Goal: Task Accomplishment & Management: Use online tool/utility

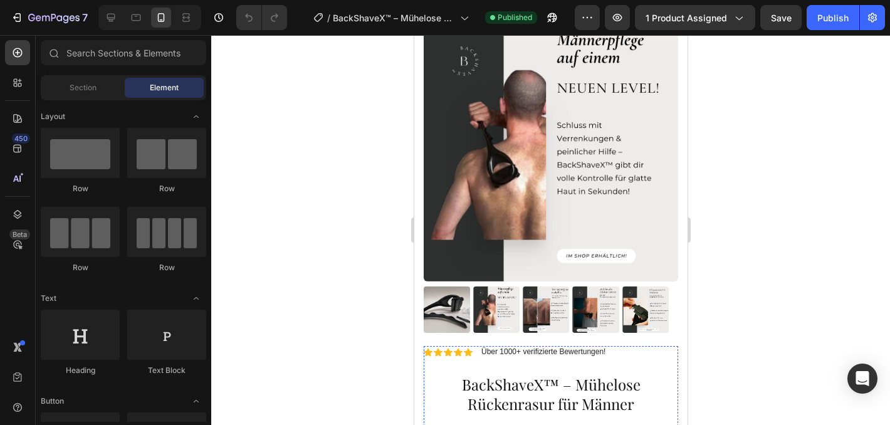
scroll to position [89, 0]
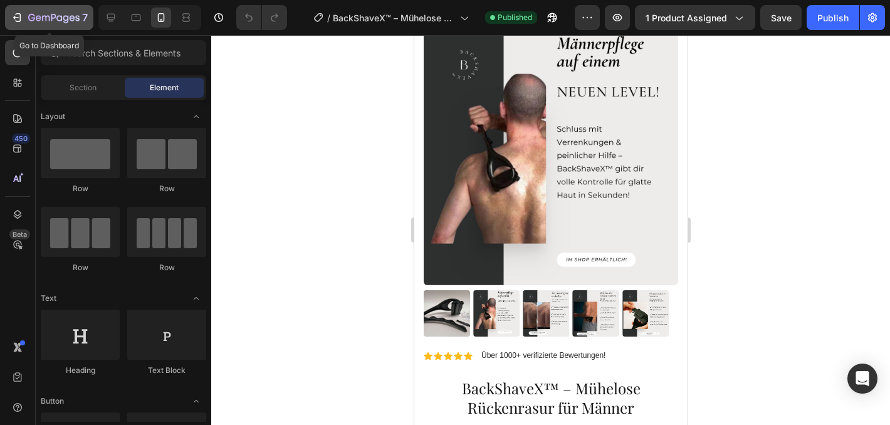
click at [29, 21] on icon "button" at bounding box center [53, 18] width 51 height 11
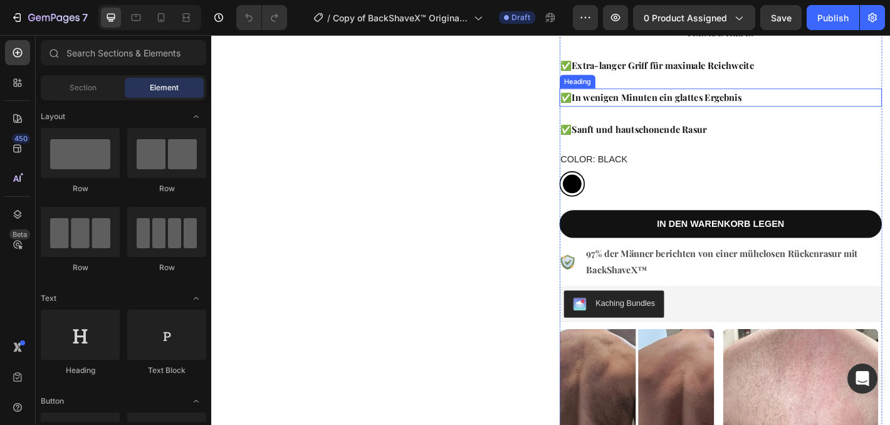
scroll to position [291, 0]
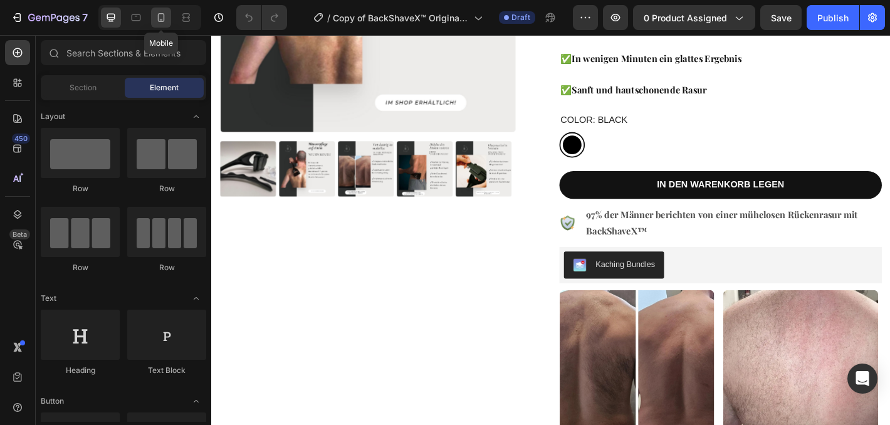
click at [152, 24] on div at bounding box center [161, 18] width 20 height 20
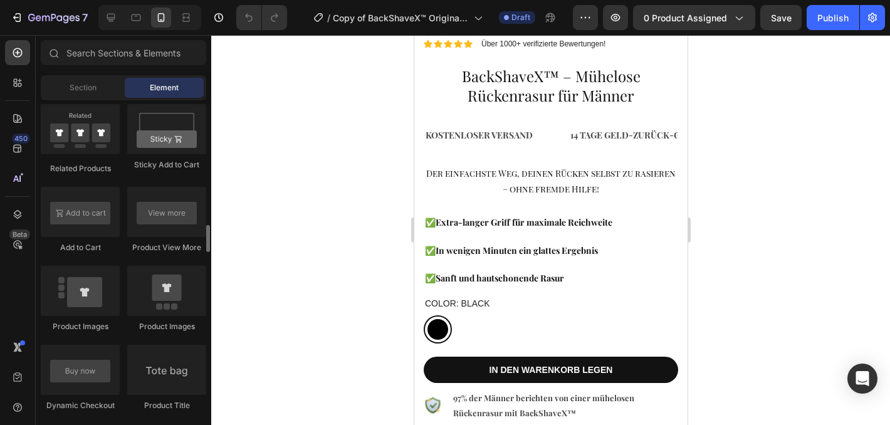
scroll to position [1743, 0]
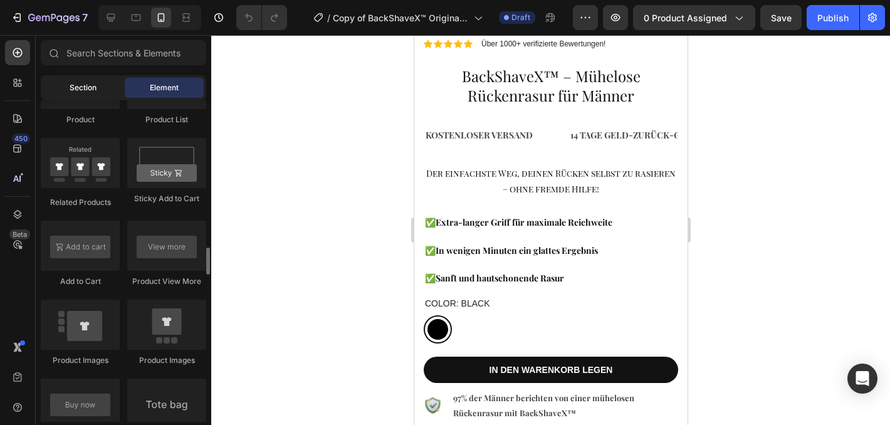
click at [98, 90] on div "Section" at bounding box center [82, 88] width 79 height 20
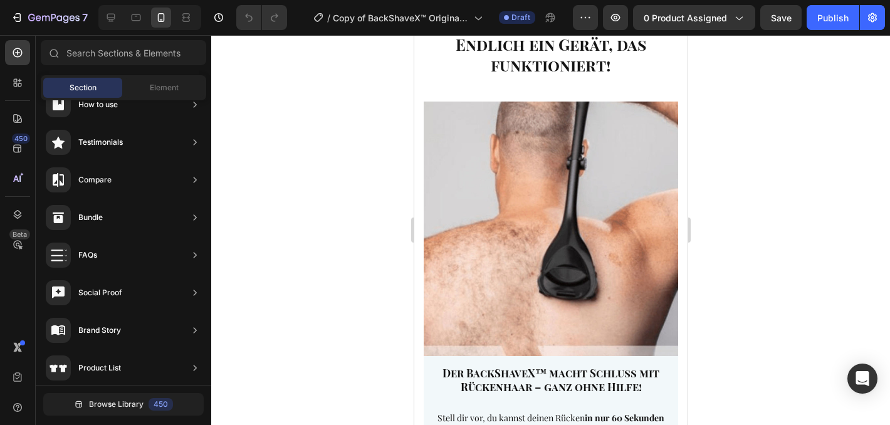
scroll to position [1607, 0]
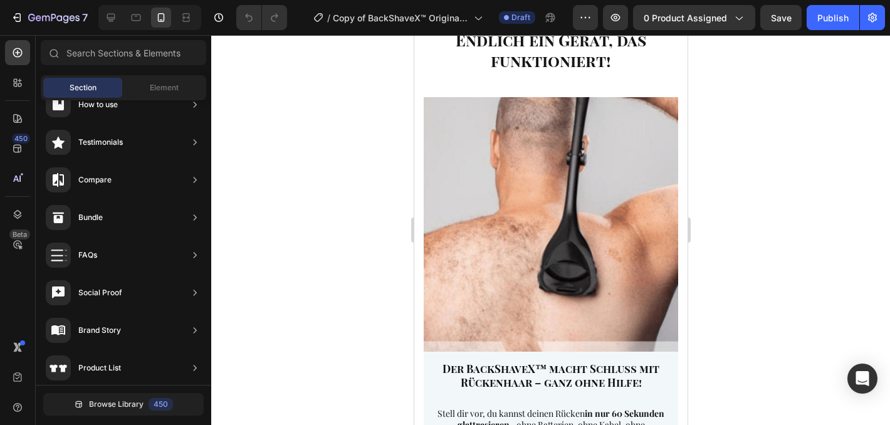
click at [566, 202] on img at bounding box center [550, 224] width 254 height 254
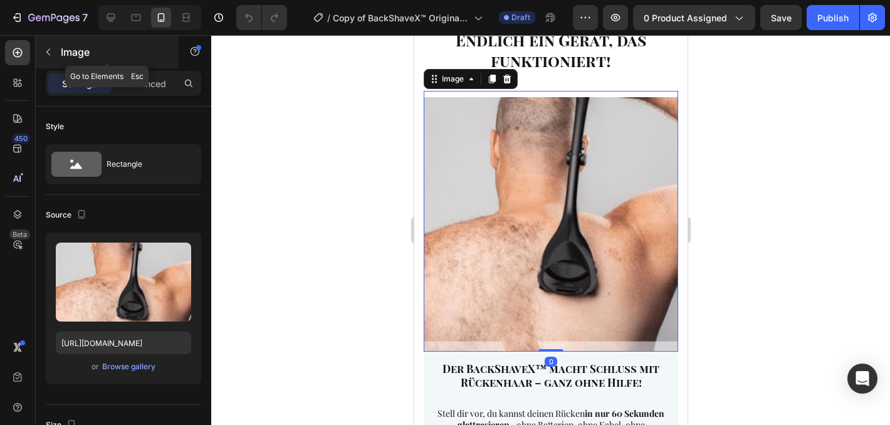
click at [52, 53] on icon "button" at bounding box center [48, 52] width 10 height 10
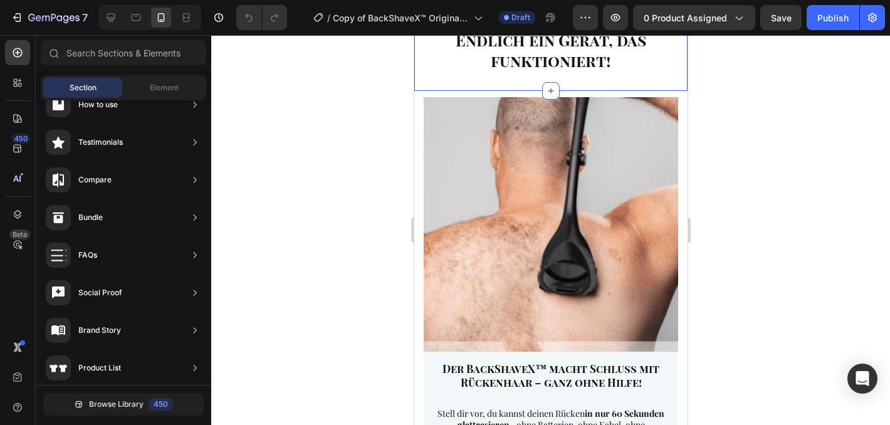
click at [453, 81] on div "Endlich ein Gerät, das funktioniert! Heading" at bounding box center [550, 50] width 273 height 68
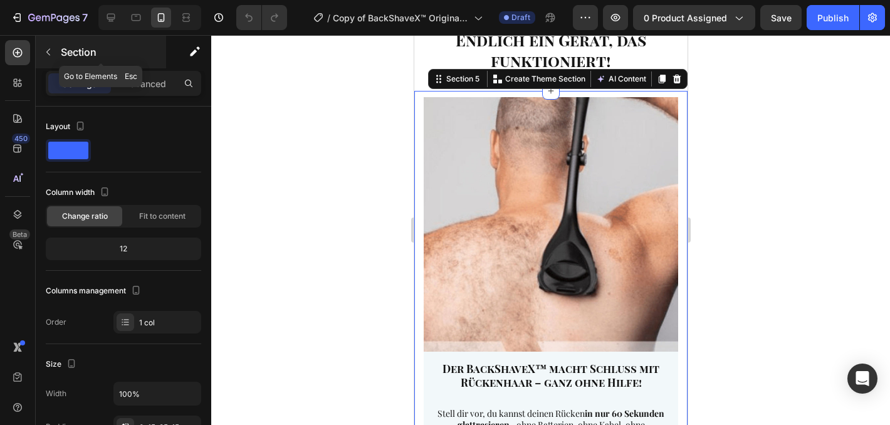
click at [50, 55] on icon "button" at bounding box center [48, 52] width 10 height 10
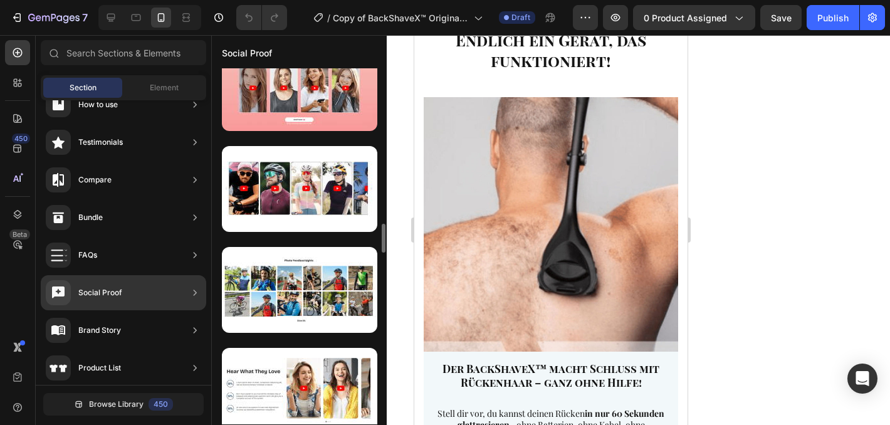
scroll to position [1468, 0]
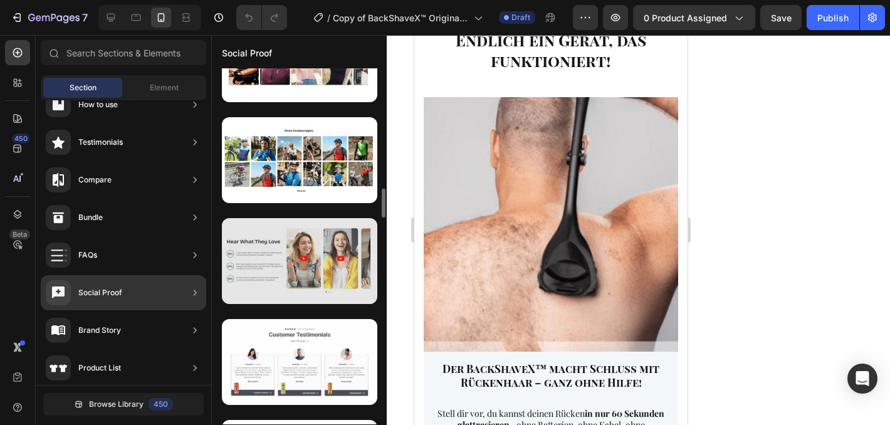
click at [253, 267] on div at bounding box center [299, 261] width 155 height 86
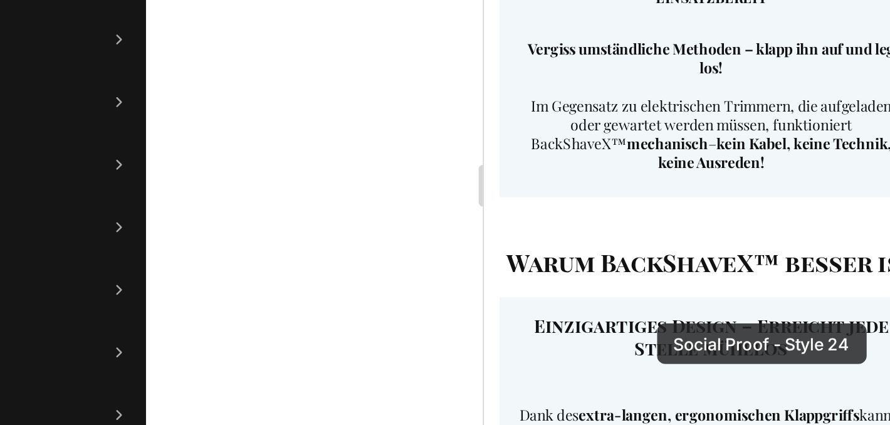
scroll to position [2328, 0]
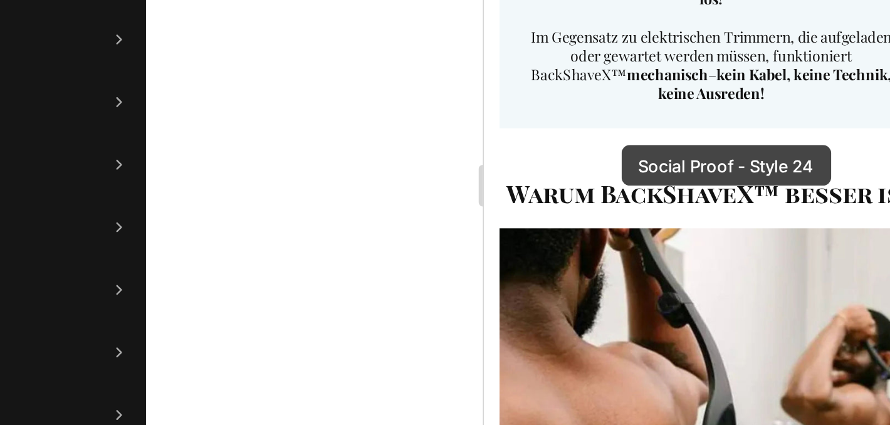
drag, startPoint x: 783, startPoint y: 83, endPoint x: 566, endPoint y: 32, distance: 222.8
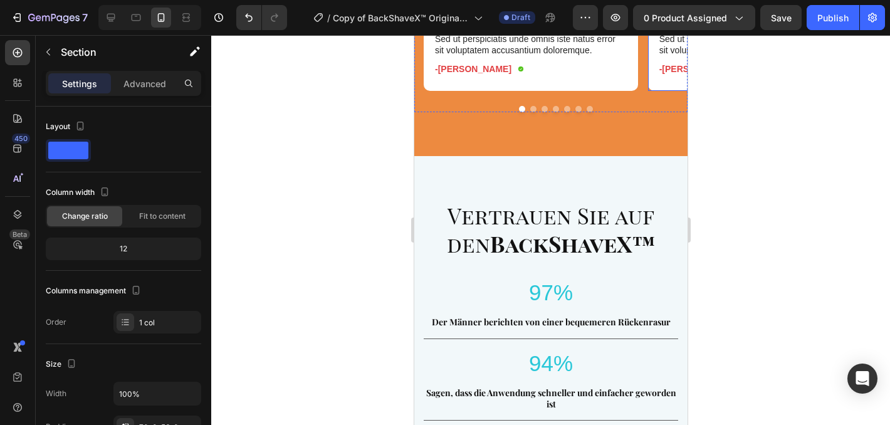
scroll to position [3654, 0]
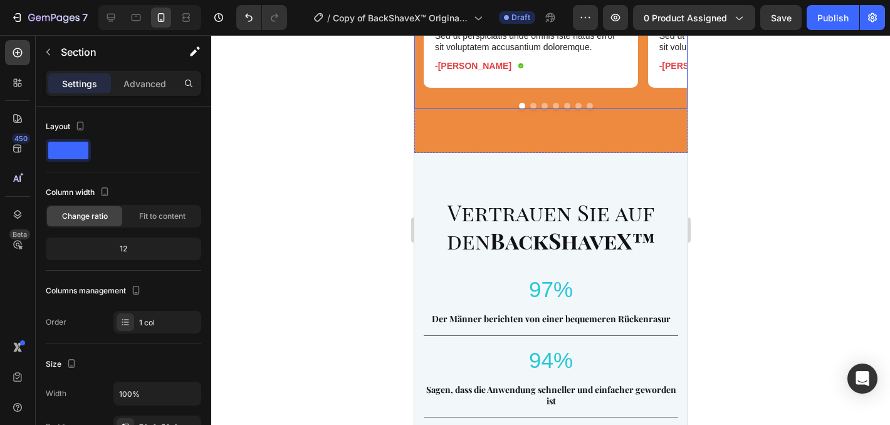
click at [530, 109] on button "Dot" at bounding box center [533, 106] width 6 height 6
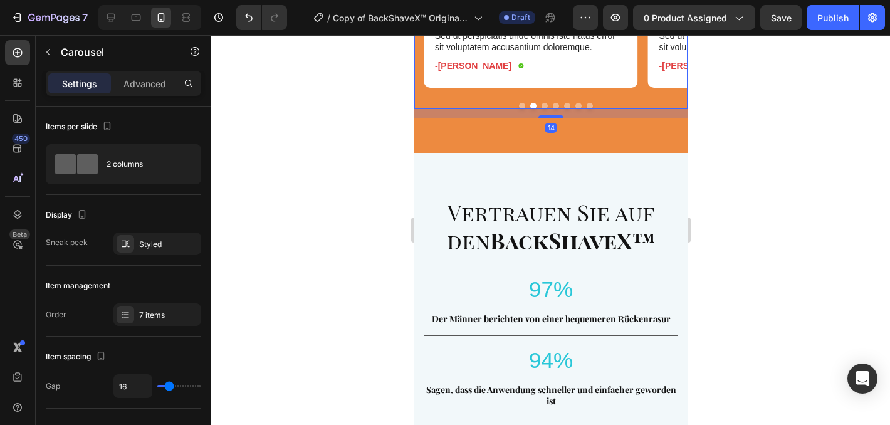
click at [541, 109] on button "Dot" at bounding box center [544, 106] width 6 height 6
click at [552, 109] on button "Dot" at bounding box center [555, 106] width 6 height 6
click at [563, 109] on button "Dot" at bounding box center [566, 106] width 6 height 6
click at [575, 109] on button "Dot" at bounding box center [578, 106] width 6 height 6
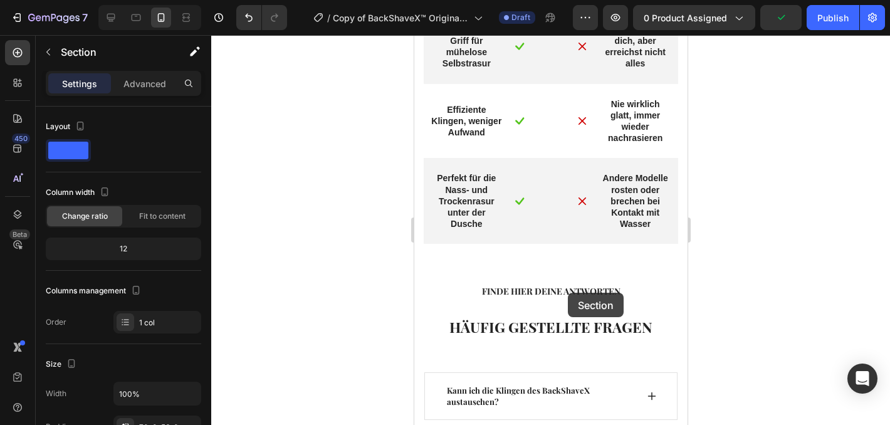
scroll to position [5863, 0]
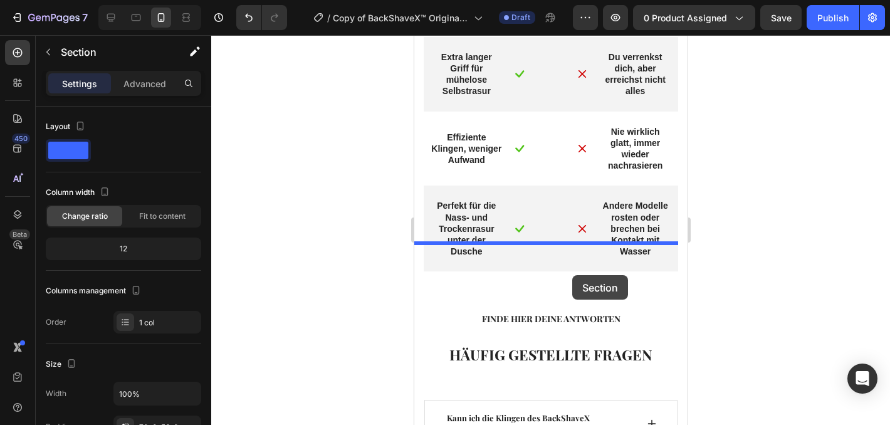
drag, startPoint x: 575, startPoint y: 133, endPoint x: 572, endPoint y: 275, distance: 141.7
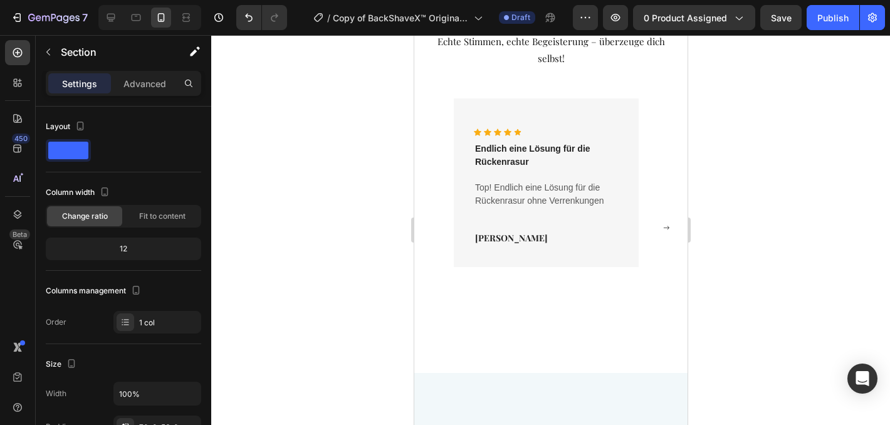
scroll to position [3330, 0]
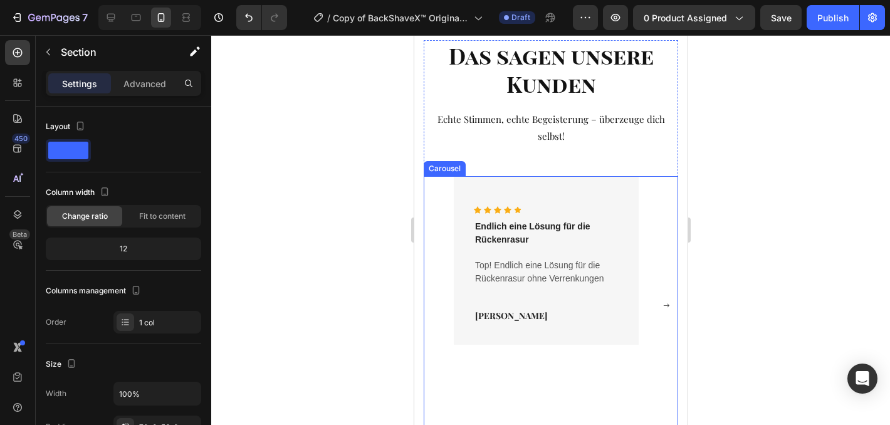
click at [658, 298] on rect "Carousel Next Arrow" at bounding box center [665, 305] width 15 height 15
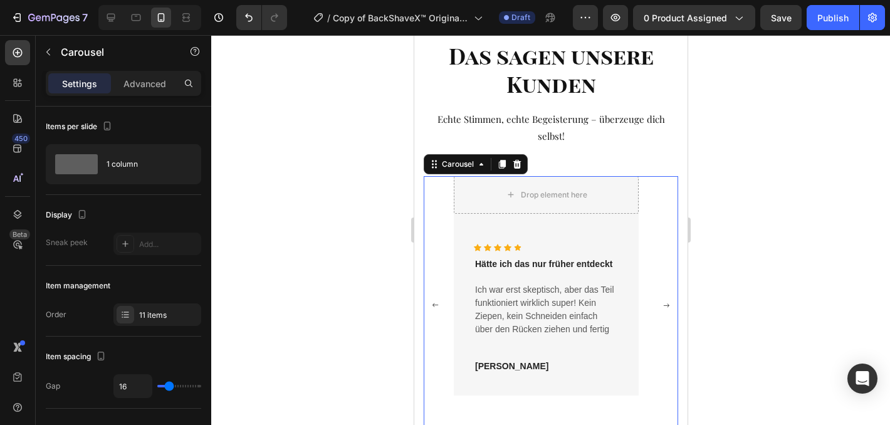
click at [658, 298] on rect "Carousel Next Arrow" at bounding box center [665, 305] width 15 height 15
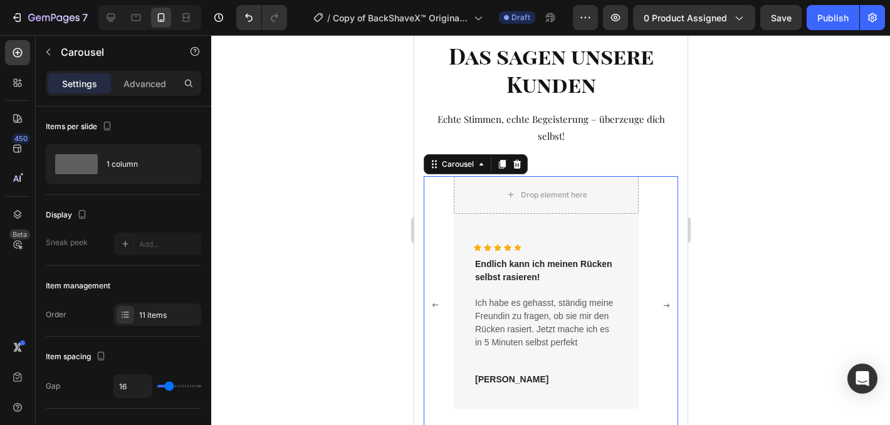
click at [658, 298] on rect "Carousel Next Arrow" at bounding box center [665, 305] width 15 height 15
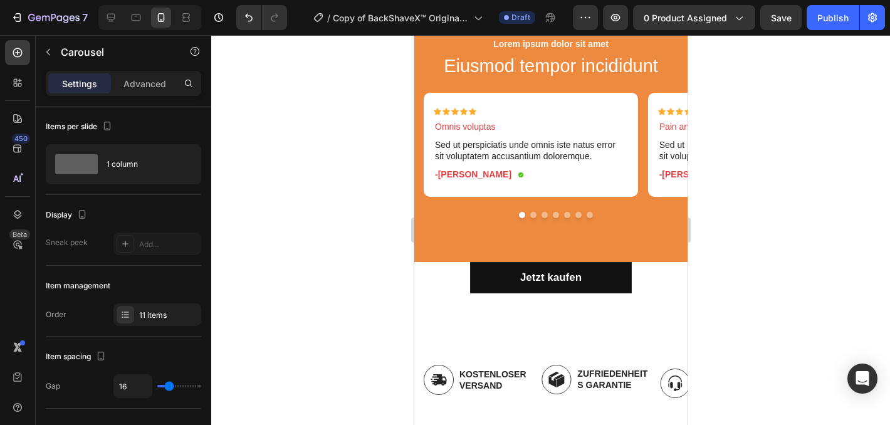
scroll to position [6475, 0]
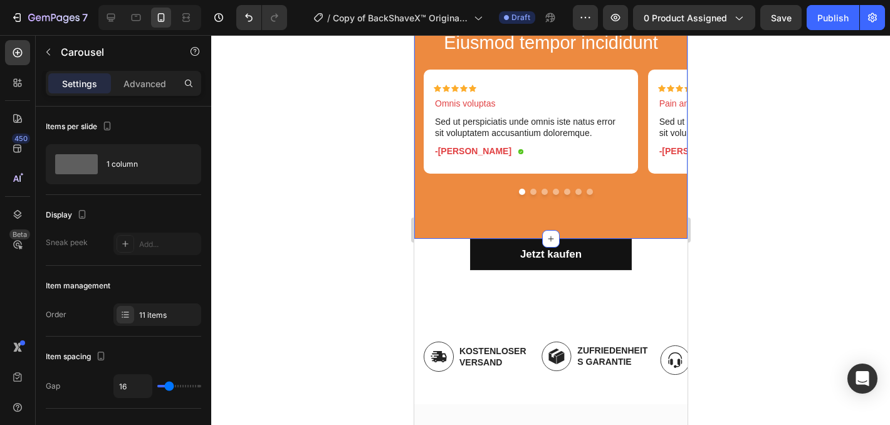
click at [469, 226] on div "Icon Icon Icon Icon Icon Icon List Lorem ipsum dolor sit amet Text Block Eiusmo…" at bounding box center [550, 99] width 273 height 280
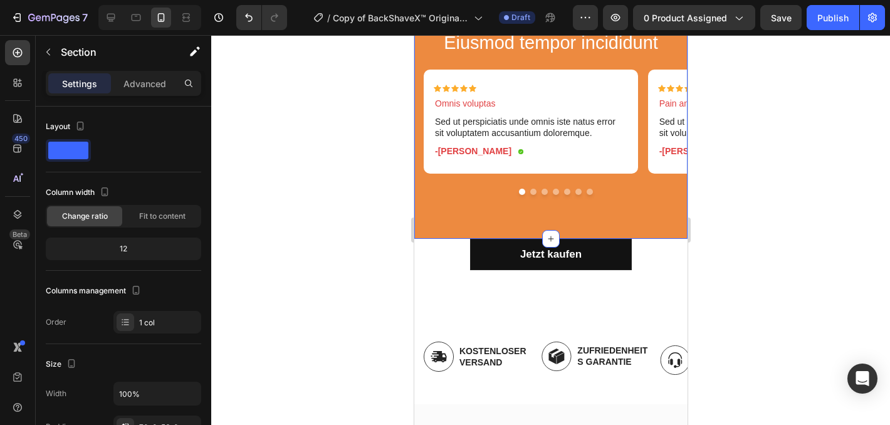
click at [644, 229] on div "Icon Icon Icon Icon Icon Icon List Lorem ipsum dolor sit amet Text Block Eiusmo…" at bounding box center [550, 99] width 273 height 280
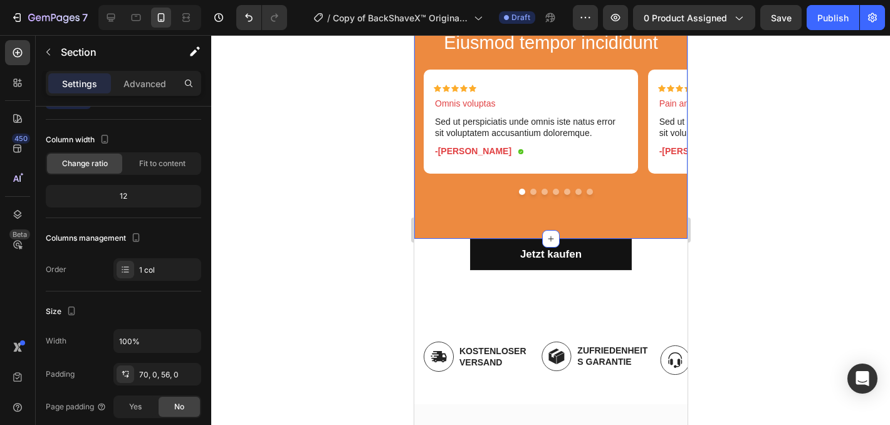
click at [530, 191] on button "Dot" at bounding box center [533, 192] width 6 height 6
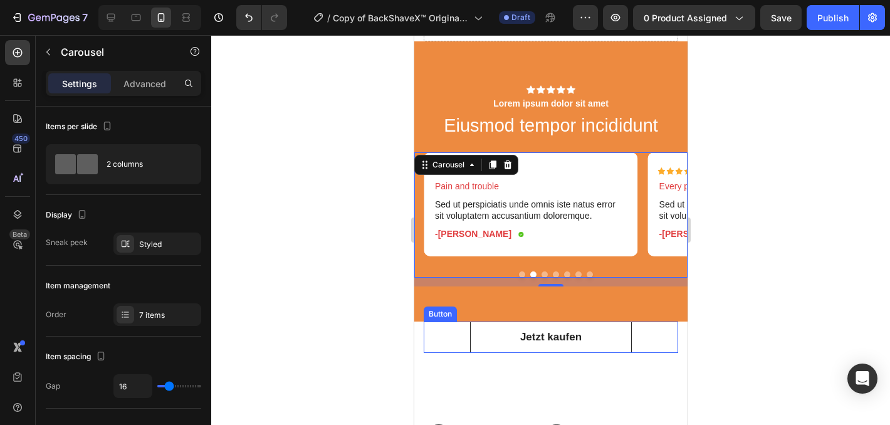
scroll to position [6343, 0]
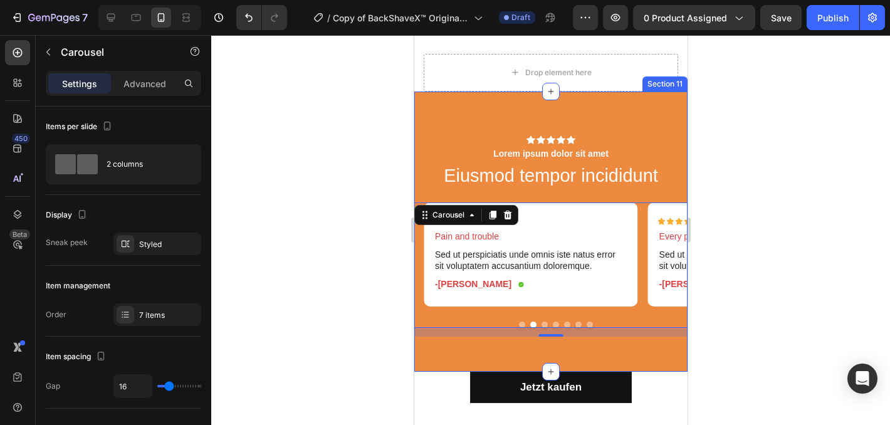
click at [630, 122] on div "Icon Icon Icon Icon Icon Icon List Lorem ipsum dolor sit amet Text Block Eiusmo…" at bounding box center [550, 231] width 273 height 280
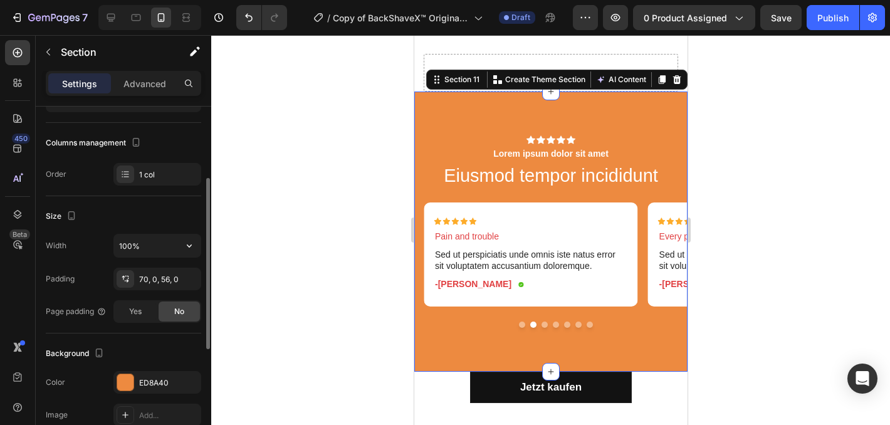
scroll to position [192, 0]
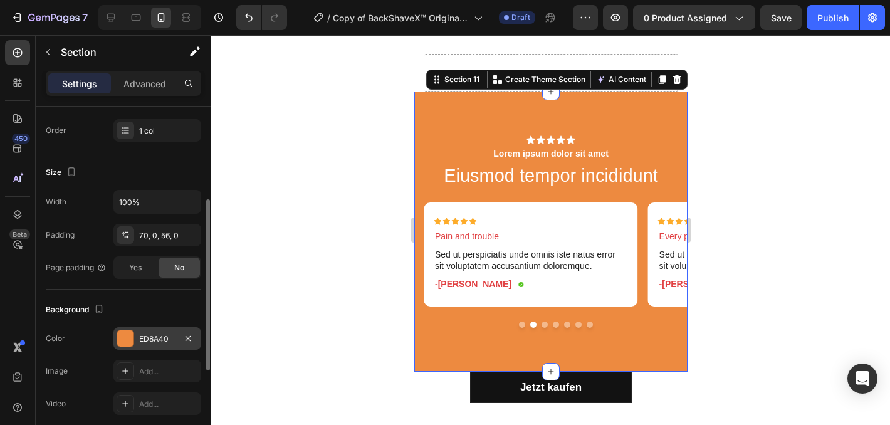
click at [127, 340] on div at bounding box center [125, 338] width 16 height 16
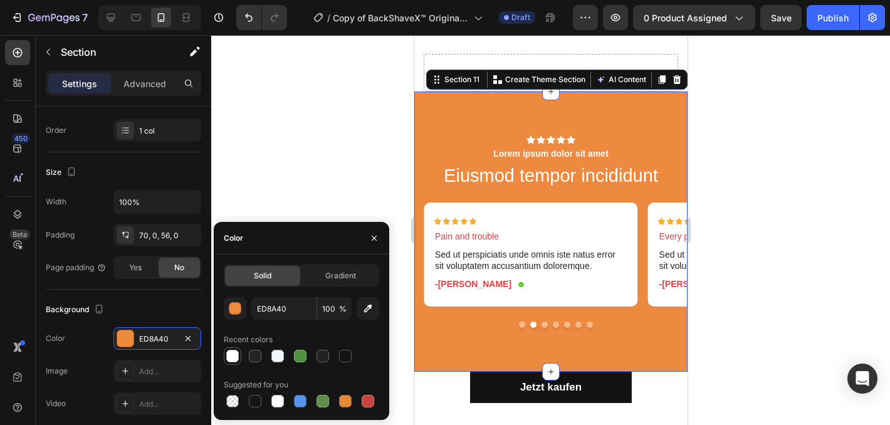
click at [238, 356] on div at bounding box center [232, 356] width 13 height 13
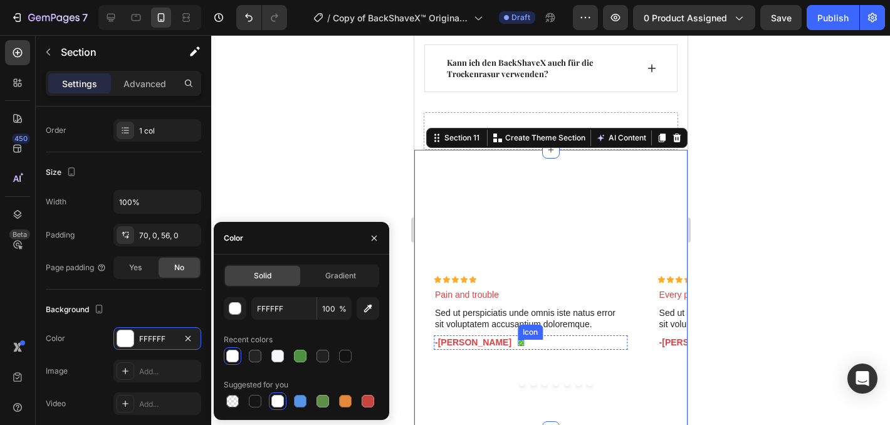
scroll to position [6330, 0]
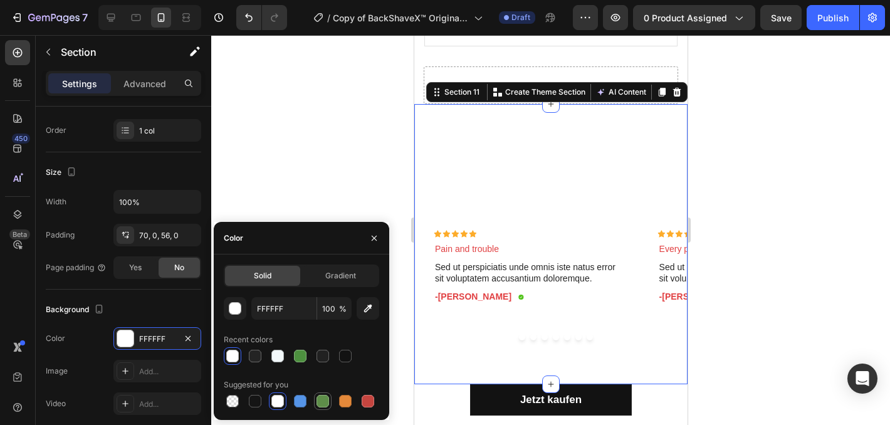
click at [328, 404] on div at bounding box center [322, 401] width 13 height 13
type input "5E8E49"
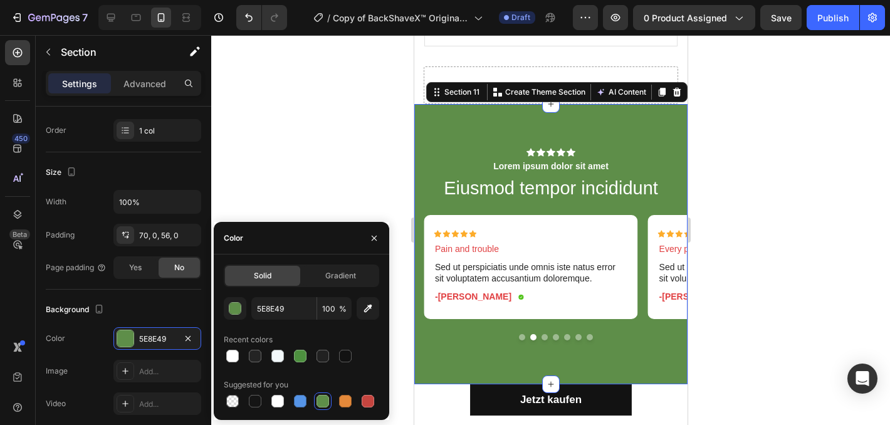
click at [812, 268] on div at bounding box center [550, 230] width 679 height 390
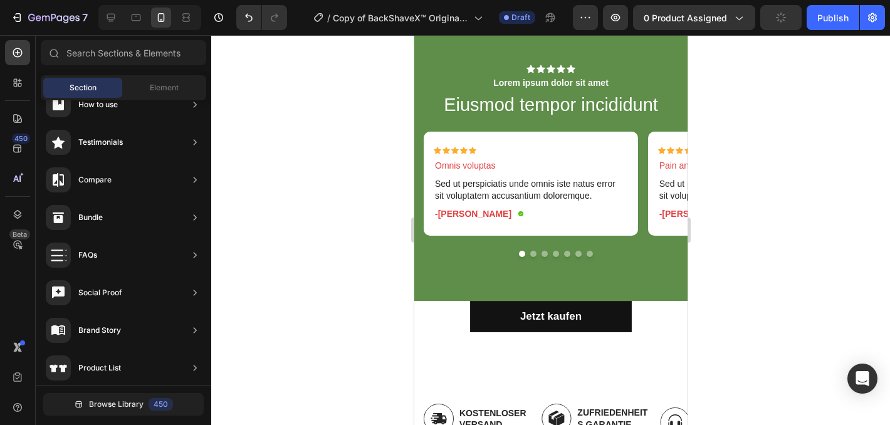
scroll to position [6067, 0]
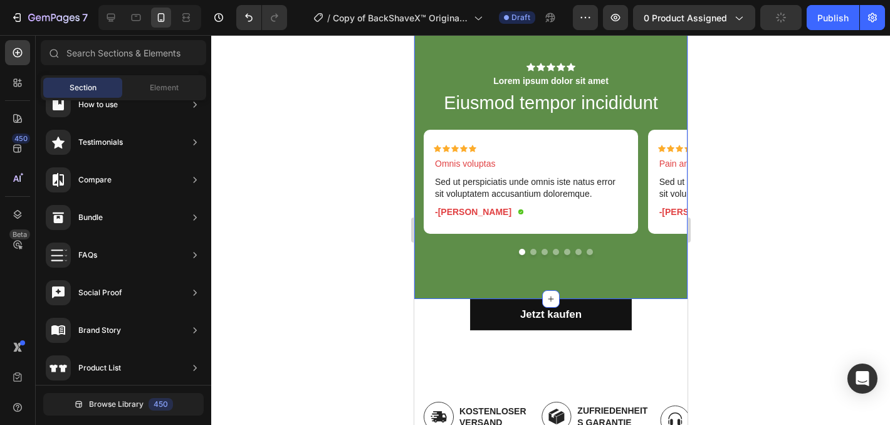
click at [664, 293] on div "Icon Icon Icon Icon Icon Icon List Lorem ipsum dolor sit amet Text Block Eiusmo…" at bounding box center [550, 159] width 273 height 280
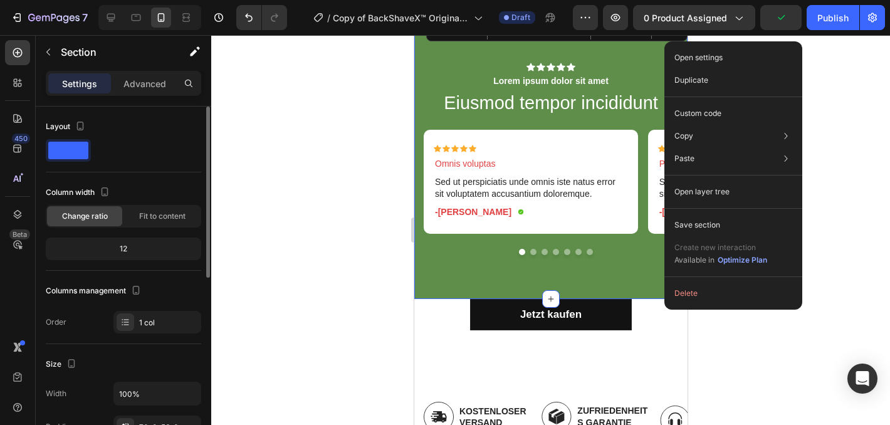
click at [169, 291] on div "Columns management" at bounding box center [123, 291] width 155 height 20
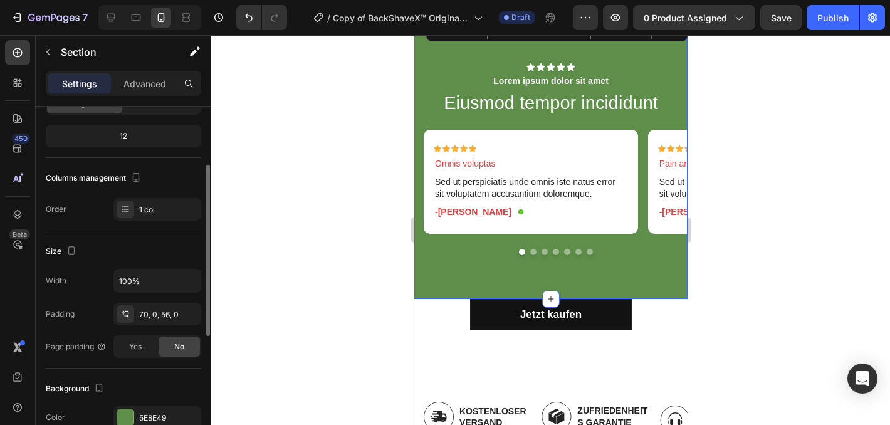
scroll to position [115, 0]
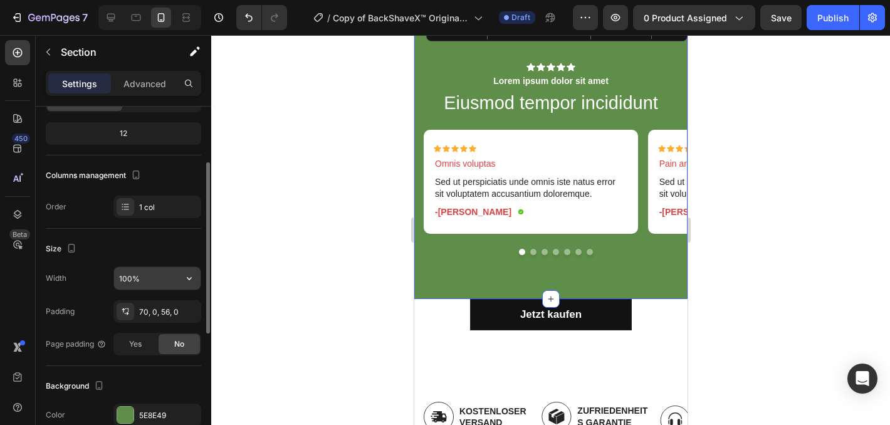
click at [157, 283] on input "100%" at bounding box center [157, 278] width 86 height 23
click at [187, 280] on icon "button" at bounding box center [189, 278] width 13 height 13
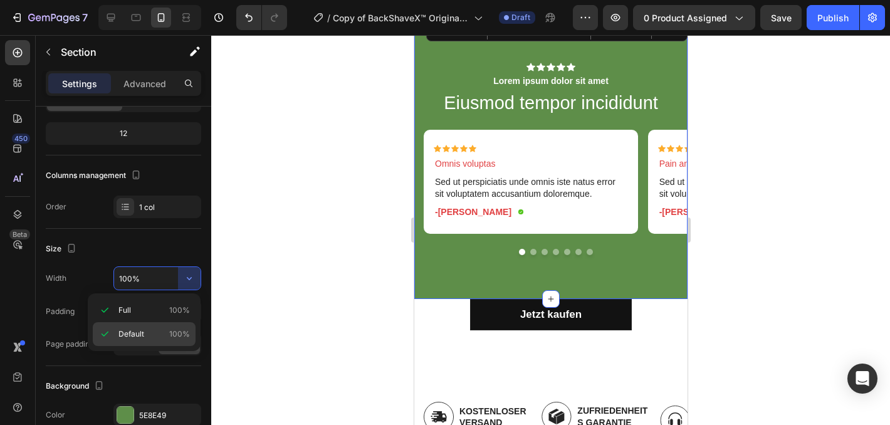
click at [146, 335] on p "Default 100%" at bounding box center [153, 333] width 71 height 11
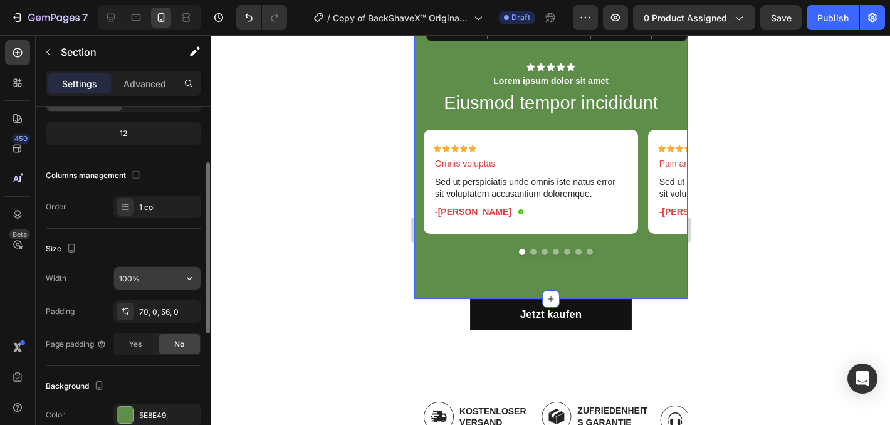
click at [175, 286] on input "100%" at bounding box center [157, 278] width 86 height 23
click at [195, 279] on icon "button" at bounding box center [189, 278] width 13 height 13
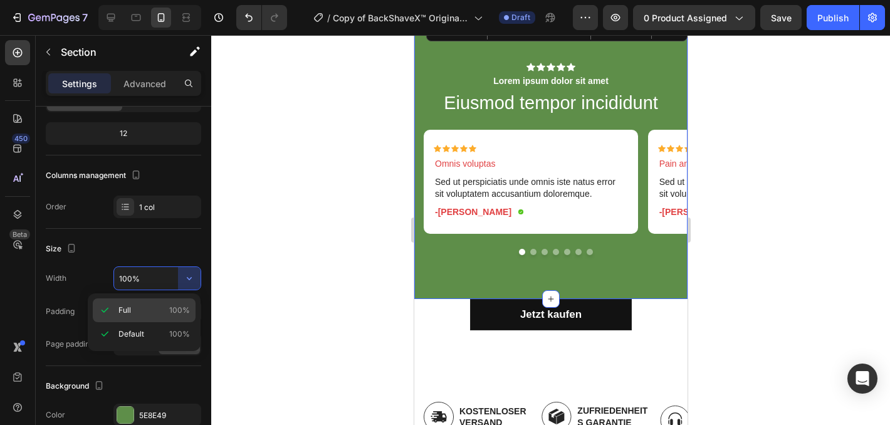
click at [145, 313] on p "Full 100%" at bounding box center [153, 310] width 71 height 11
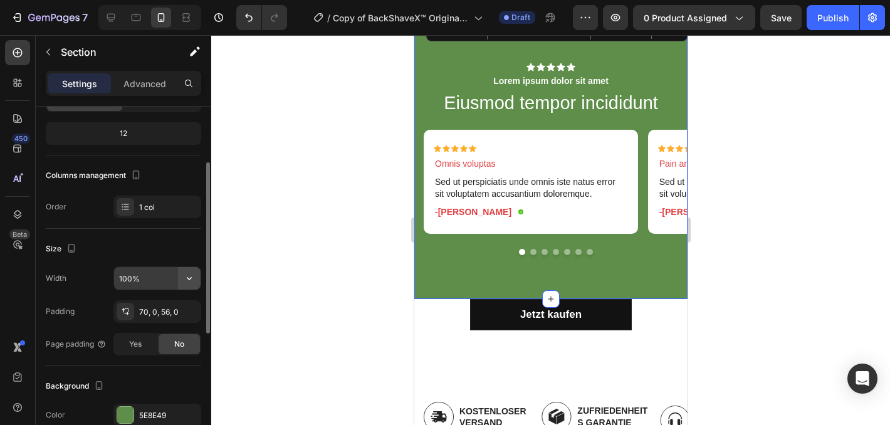
click at [187, 279] on icon "button" at bounding box center [189, 278] width 13 height 13
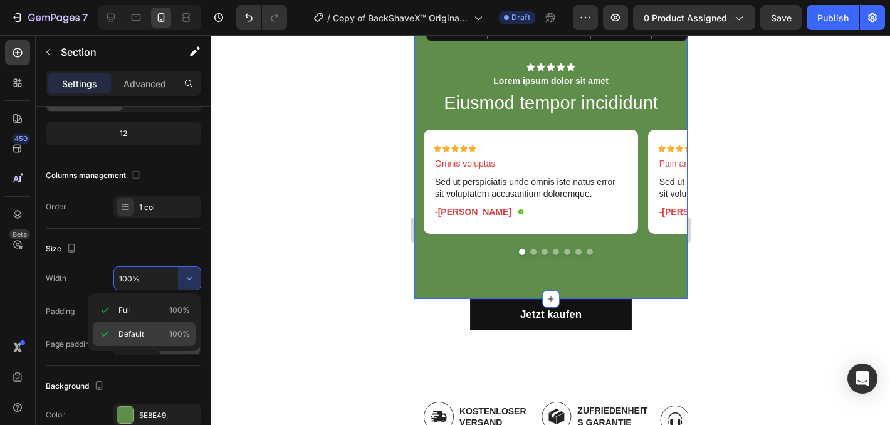
click at [148, 330] on p "Default 100%" at bounding box center [153, 333] width 71 height 11
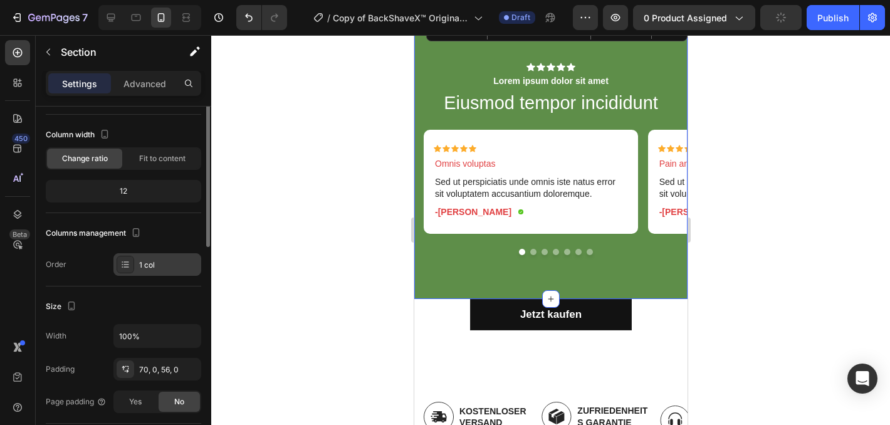
scroll to position [0, 0]
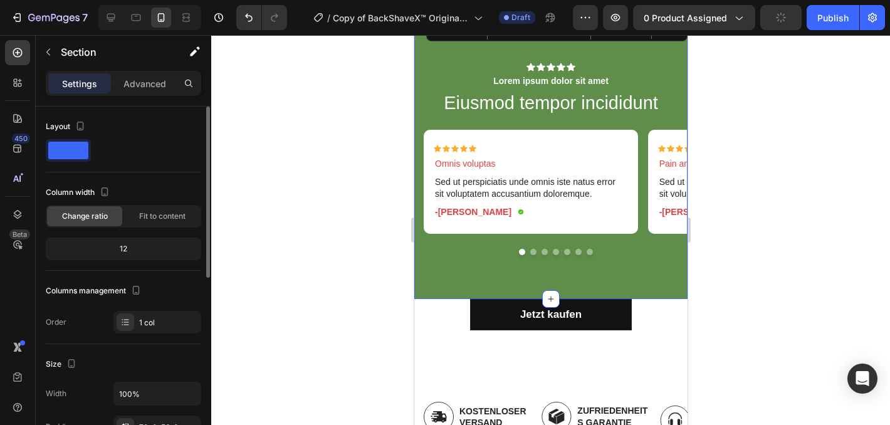
click at [160, 251] on div "12" at bounding box center [123, 249] width 150 height 18
click at [152, 223] on div "Fit to content" at bounding box center [162, 216] width 75 height 20
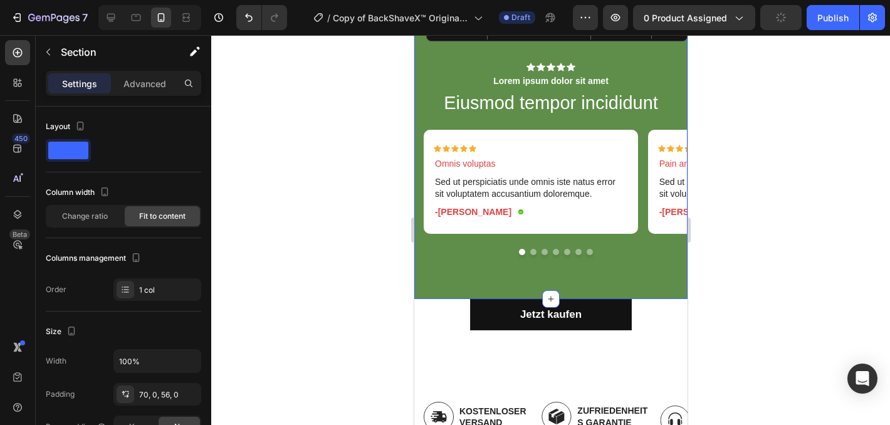
click at [445, 345] on div "Jetzt kaufen Button Row" at bounding box center [550, 324] width 254 height 51
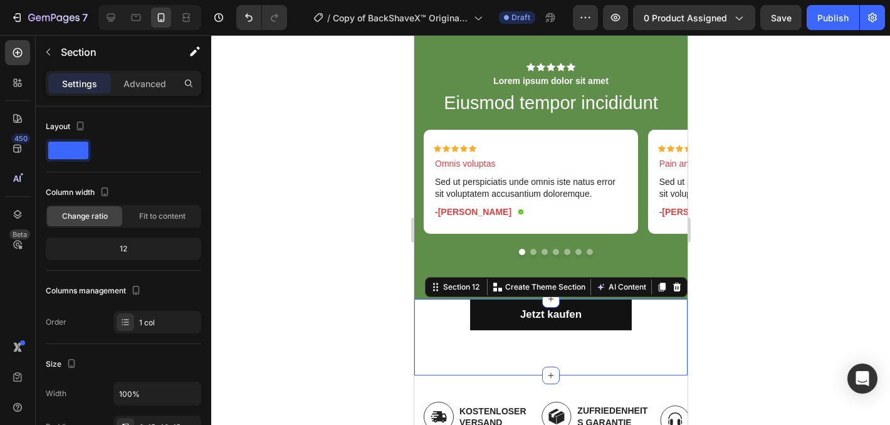
click at [709, 325] on div at bounding box center [550, 230] width 679 height 390
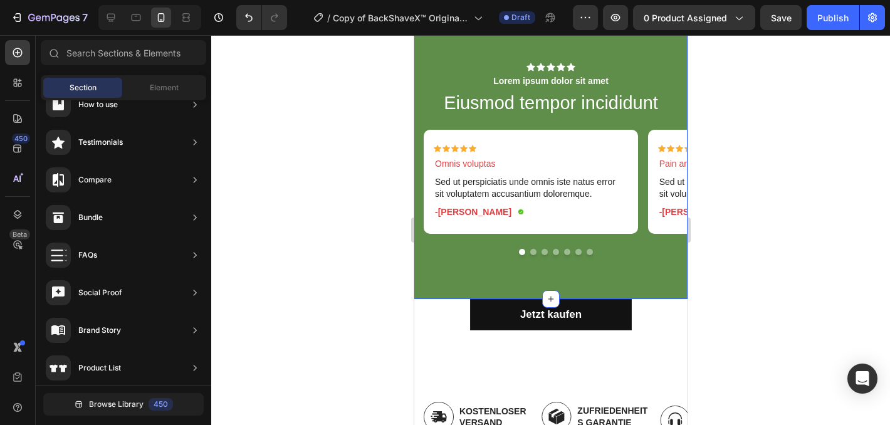
click at [644, 295] on div "Icon Icon Icon Icon Icon Icon List Lorem ipsum dolor sit amet Text Block Eiusmo…" at bounding box center [550, 159] width 273 height 280
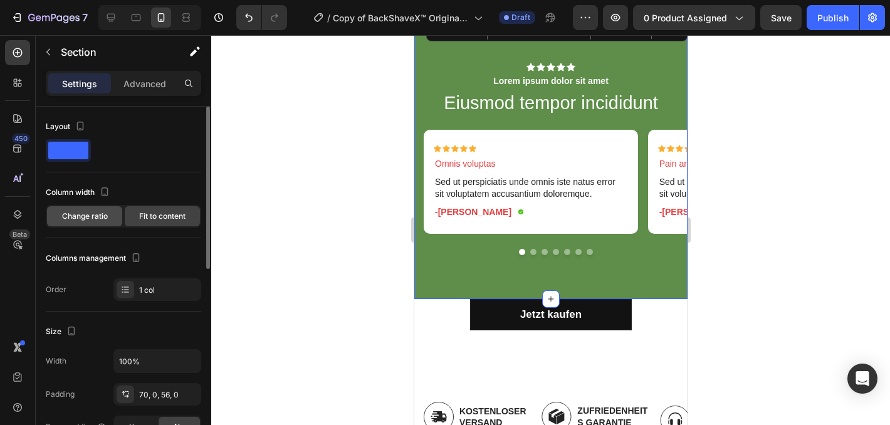
click at [90, 220] on span "Change ratio" at bounding box center [85, 216] width 46 height 11
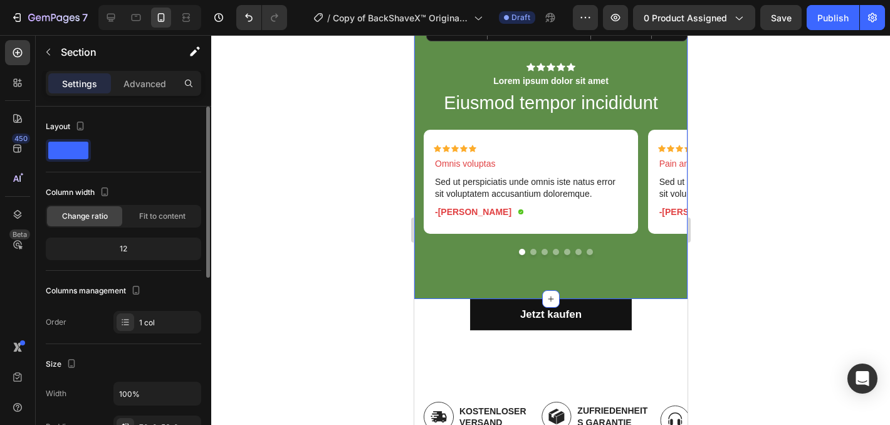
click at [142, 224] on div "Fit to content" at bounding box center [162, 216] width 75 height 20
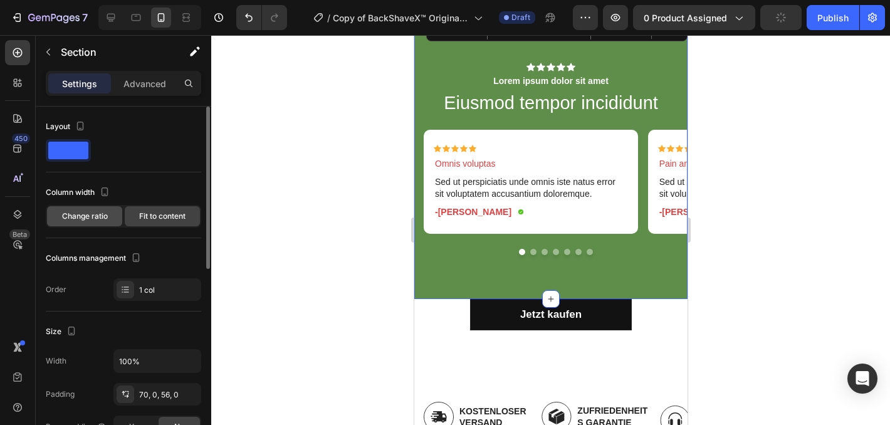
click at [78, 214] on span "Change ratio" at bounding box center [85, 216] width 46 height 11
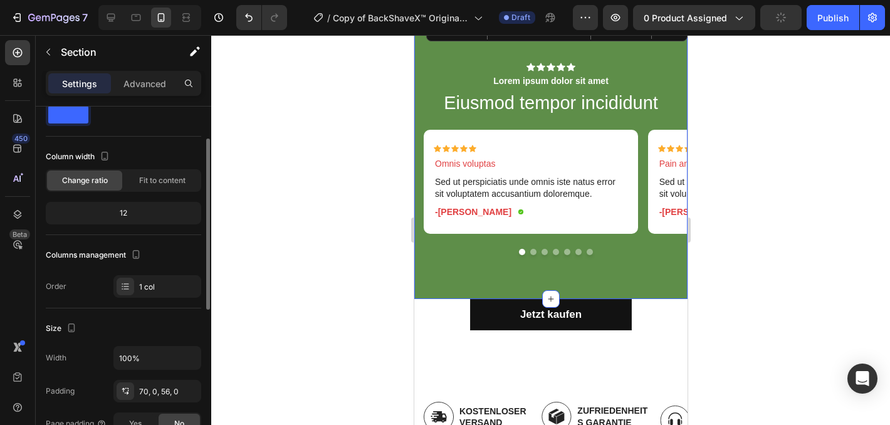
scroll to position [48, 0]
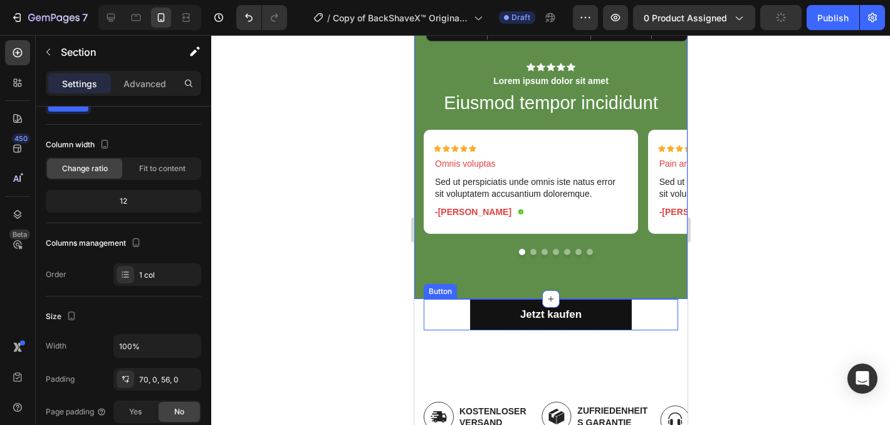
click at [454, 318] on div "Jetzt kaufen Button" at bounding box center [550, 314] width 254 height 31
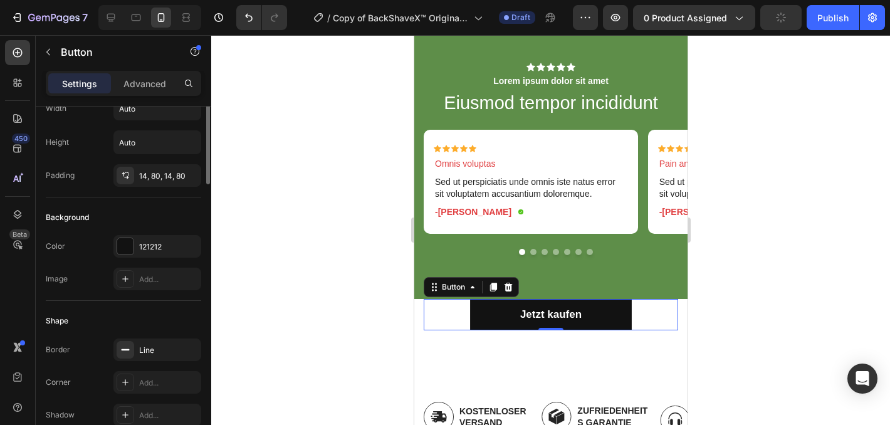
scroll to position [0, 0]
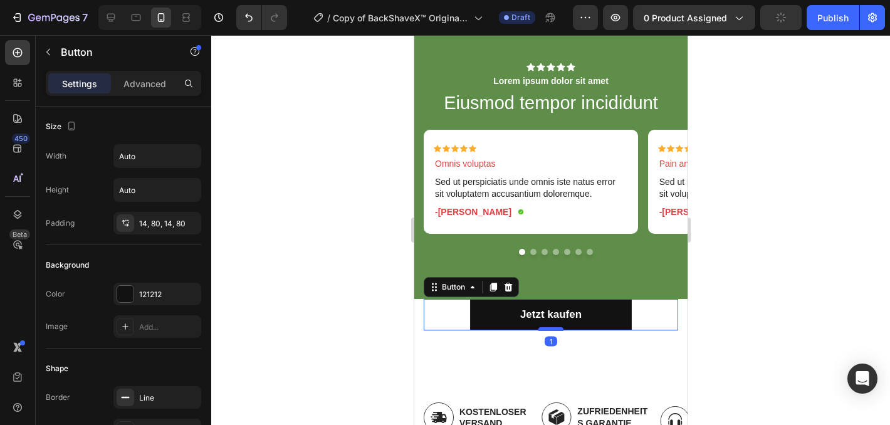
click at [540, 328] on div at bounding box center [550, 329] width 25 height 4
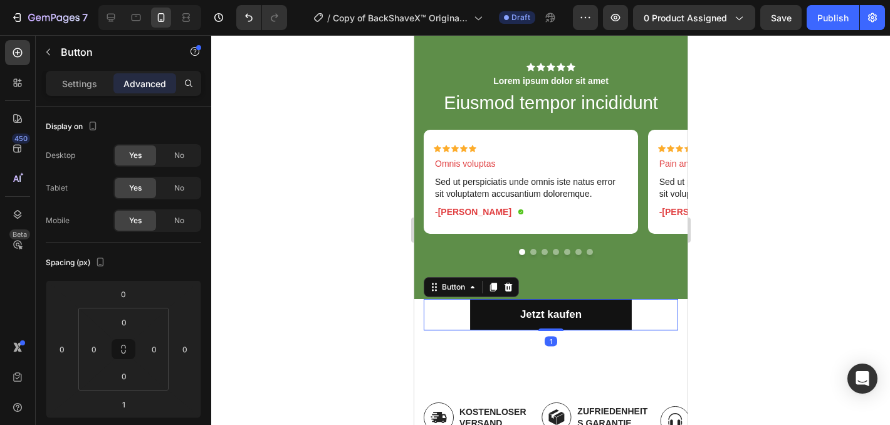
click at [442, 318] on div "Jetzt kaufen Button 1" at bounding box center [550, 314] width 254 height 31
click at [122, 379] on input "0" at bounding box center [124, 376] width 25 height 19
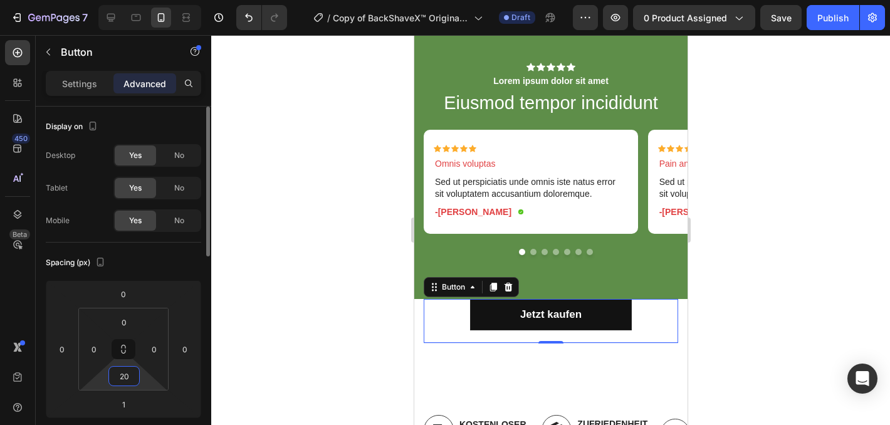
type input "2"
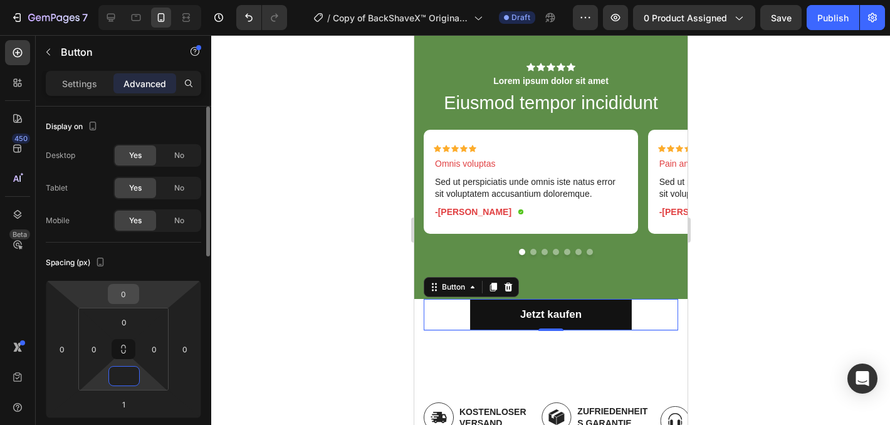
click at [123, 286] on input "0" at bounding box center [123, 294] width 25 height 19
type input "0"
type input "20"
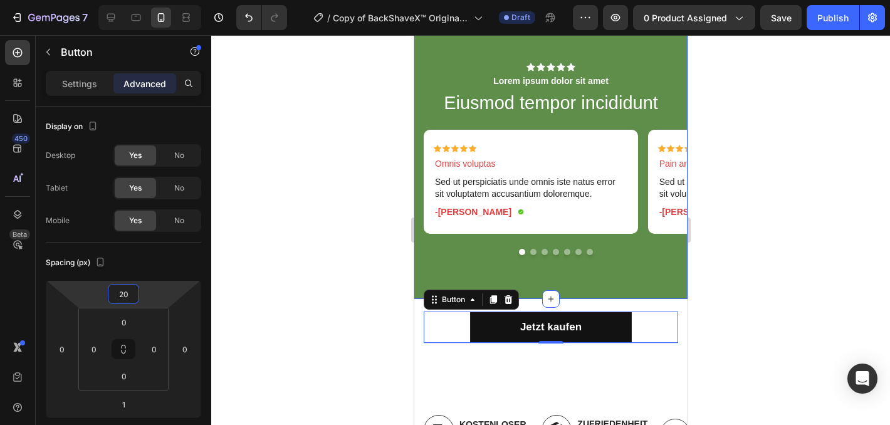
click at [765, 279] on div at bounding box center [550, 230] width 679 height 390
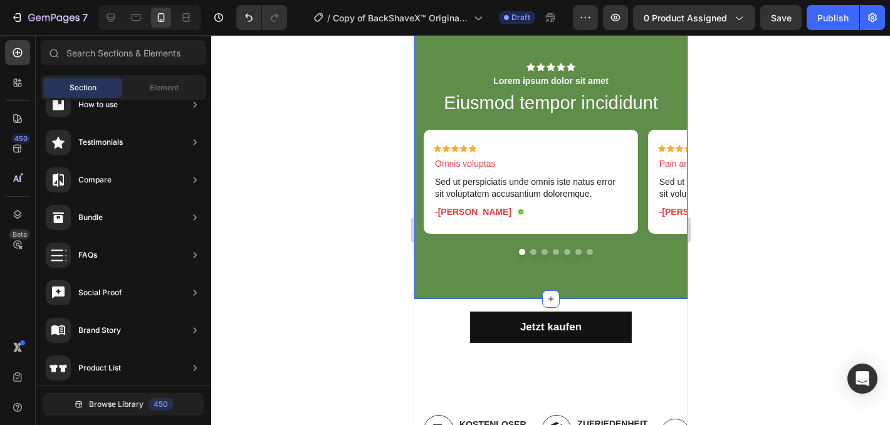
click at [793, 301] on div at bounding box center [550, 230] width 679 height 390
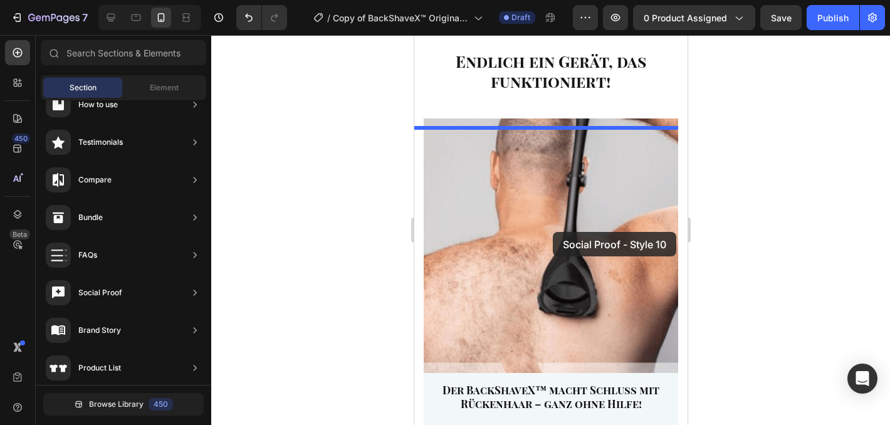
scroll to position [1544, 0]
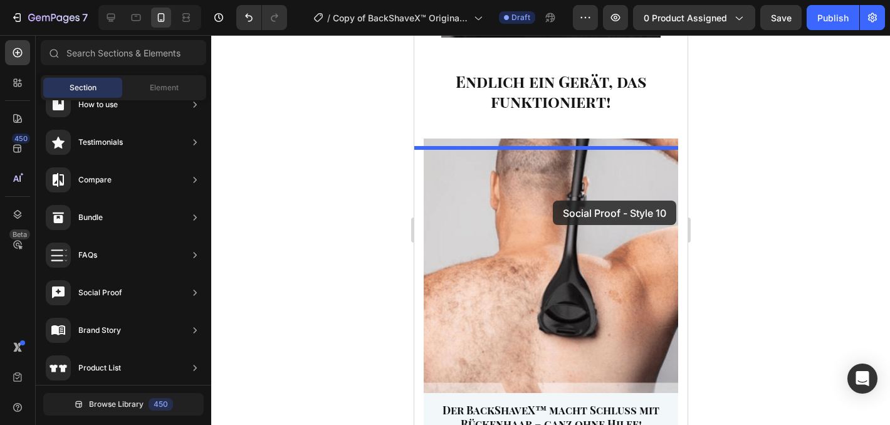
drag, startPoint x: 692, startPoint y: 291, endPoint x: 552, endPoint y: 201, distance: 166.7
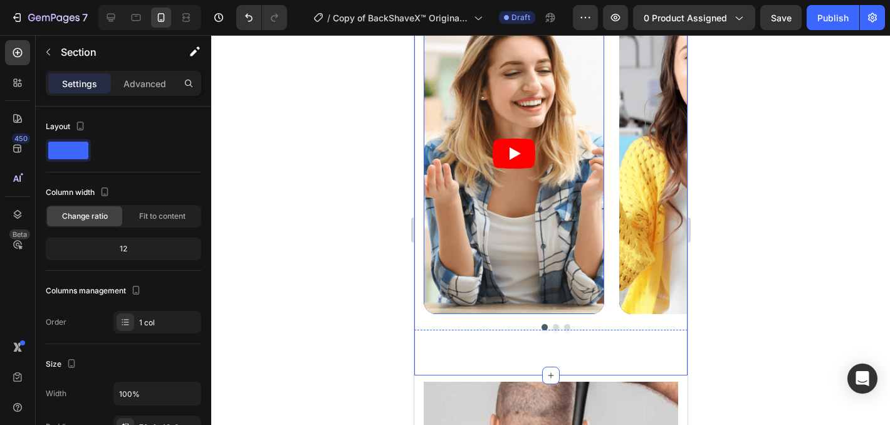
scroll to position [2104, 0]
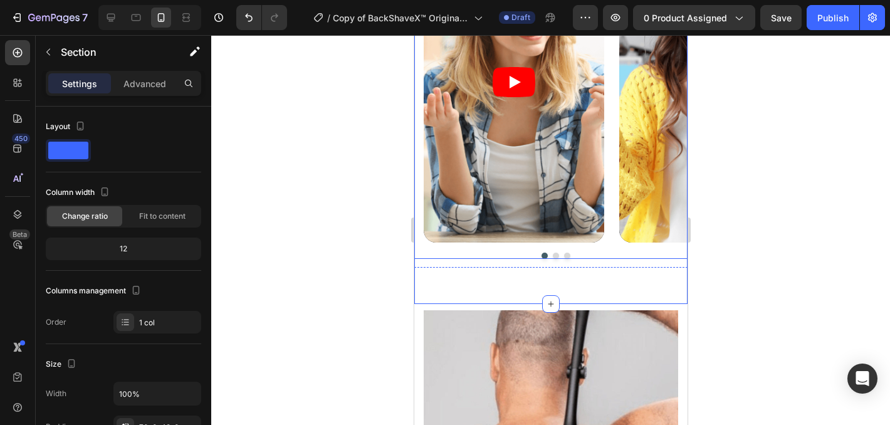
click at [552, 255] on button "Dot" at bounding box center [555, 256] width 6 height 6
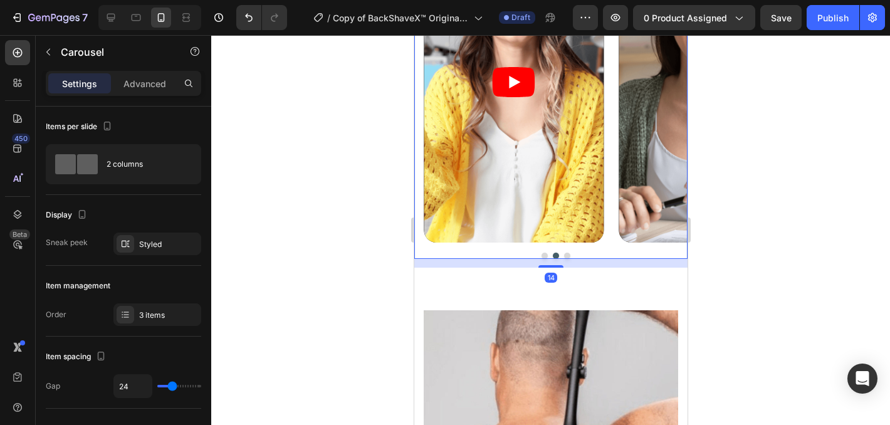
click at [563, 254] on button "Dot" at bounding box center [566, 256] width 6 height 6
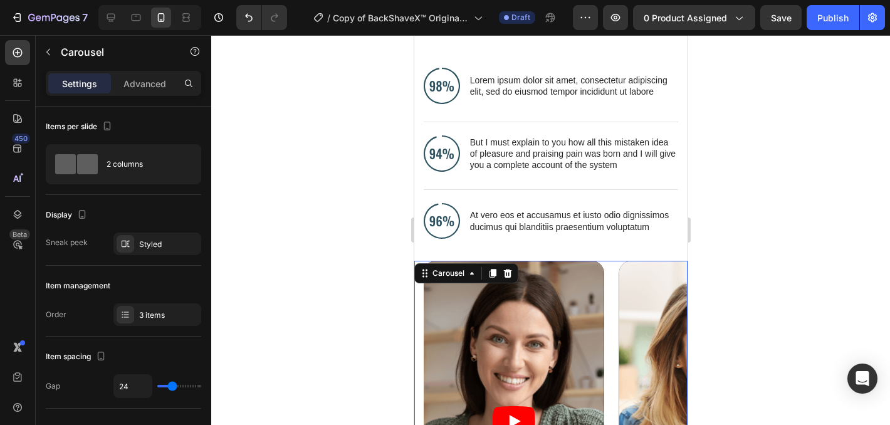
scroll to position [1871, 0]
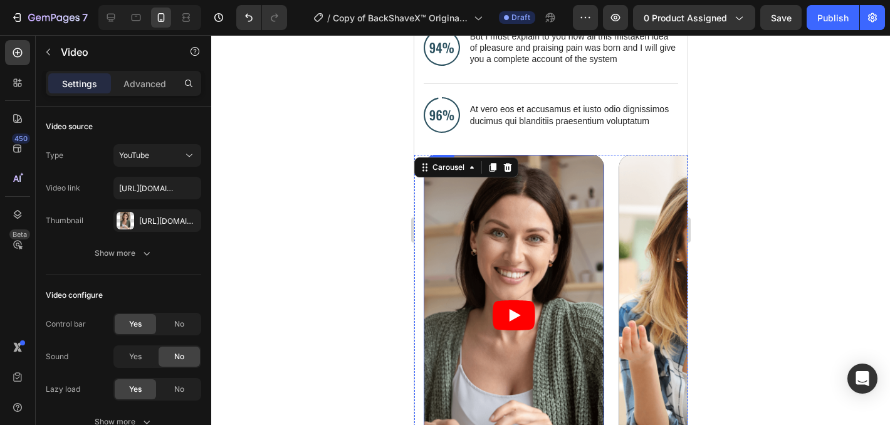
click at [504, 282] on article at bounding box center [513, 315] width 180 height 321
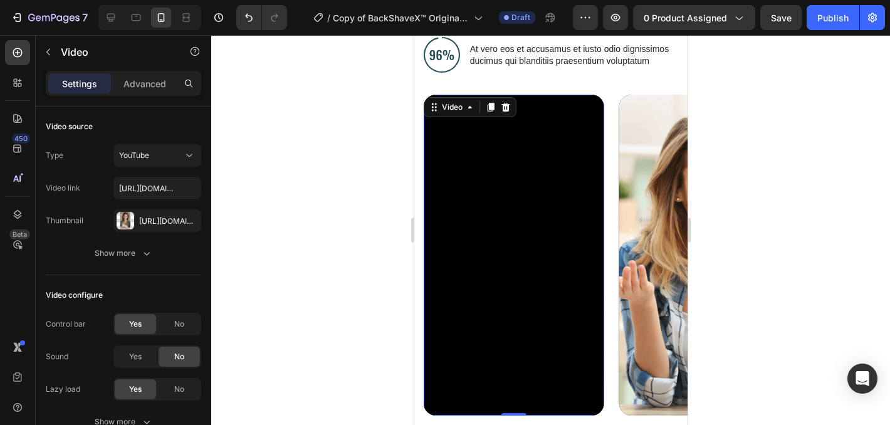
scroll to position [1940, 0]
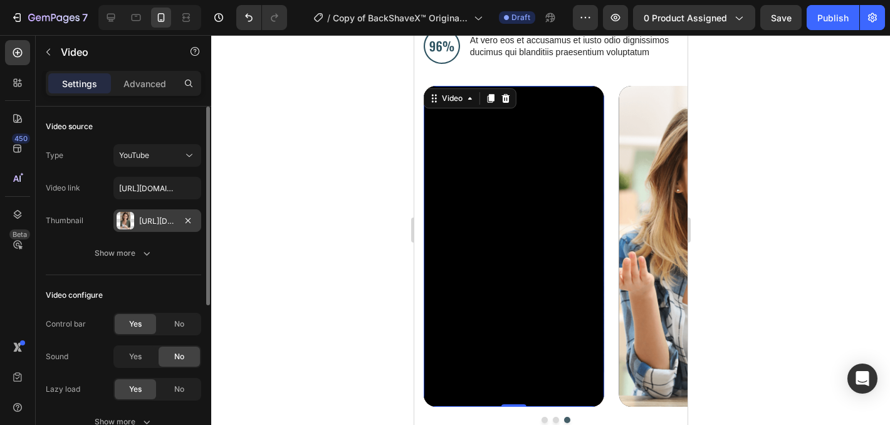
click at [123, 218] on div at bounding box center [126, 221] width 18 height 18
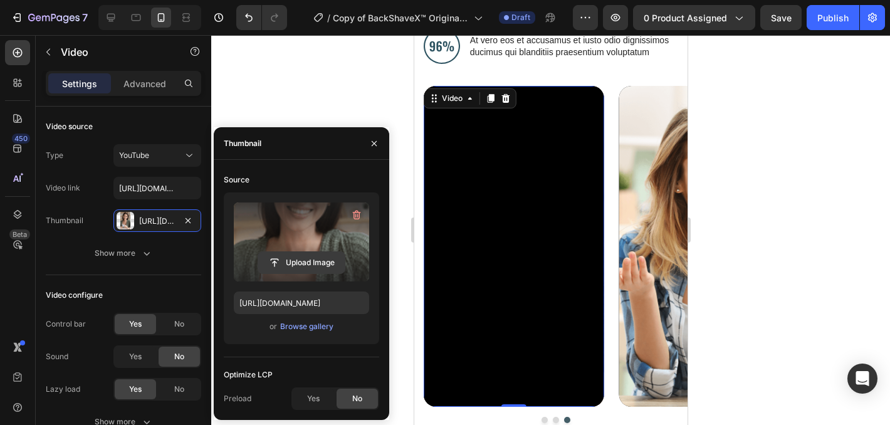
click at [307, 263] on input "file" at bounding box center [301, 262] width 86 height 21
type input "C:\fakepath\[DOMAIN_NAME]_1741175288608.mp4"
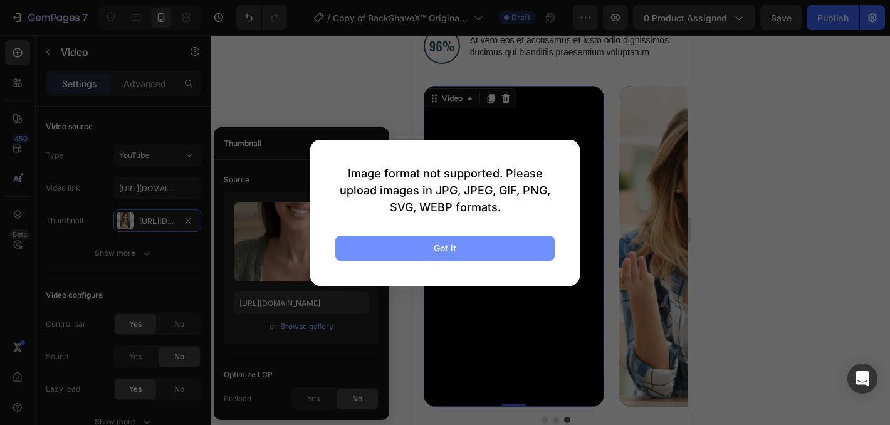
click at [409, 241] on button "Got it" at bounding box center [444, 248] width 219 height 25
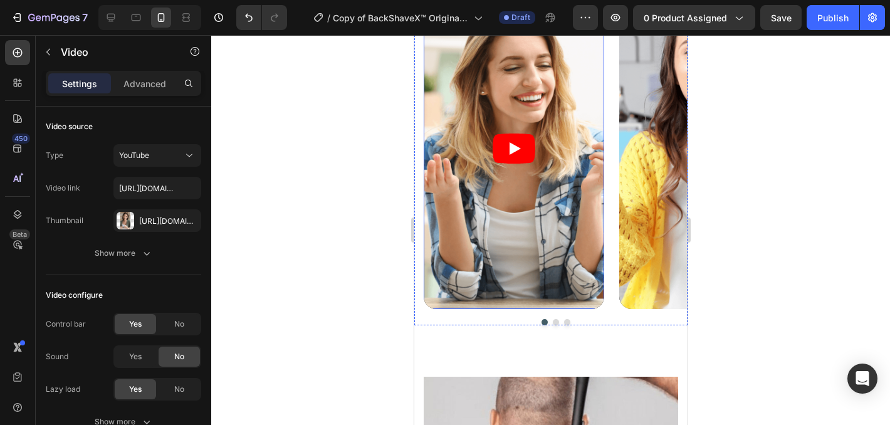
scroll to position [2027, 0]
